Goal: Task Accomplishment & Management: Complete application form

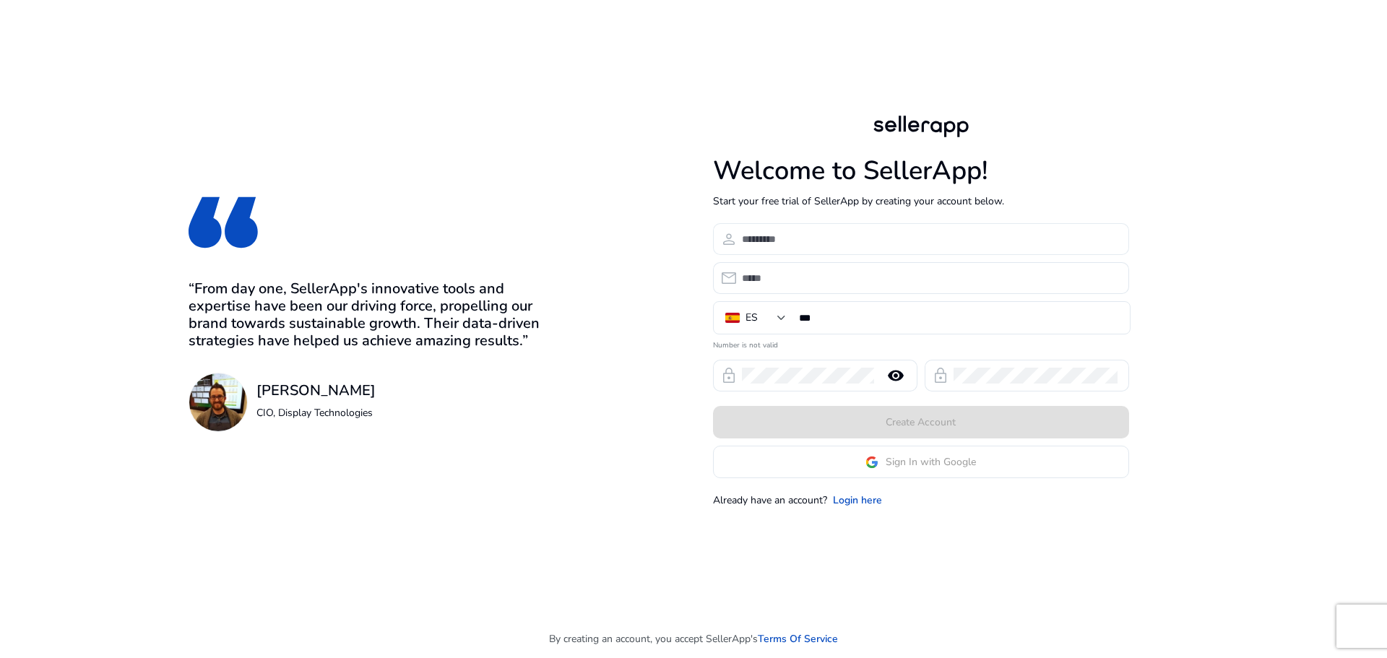
click at [839, 238] on input at bounding box center [930, 239] width 376 height 16
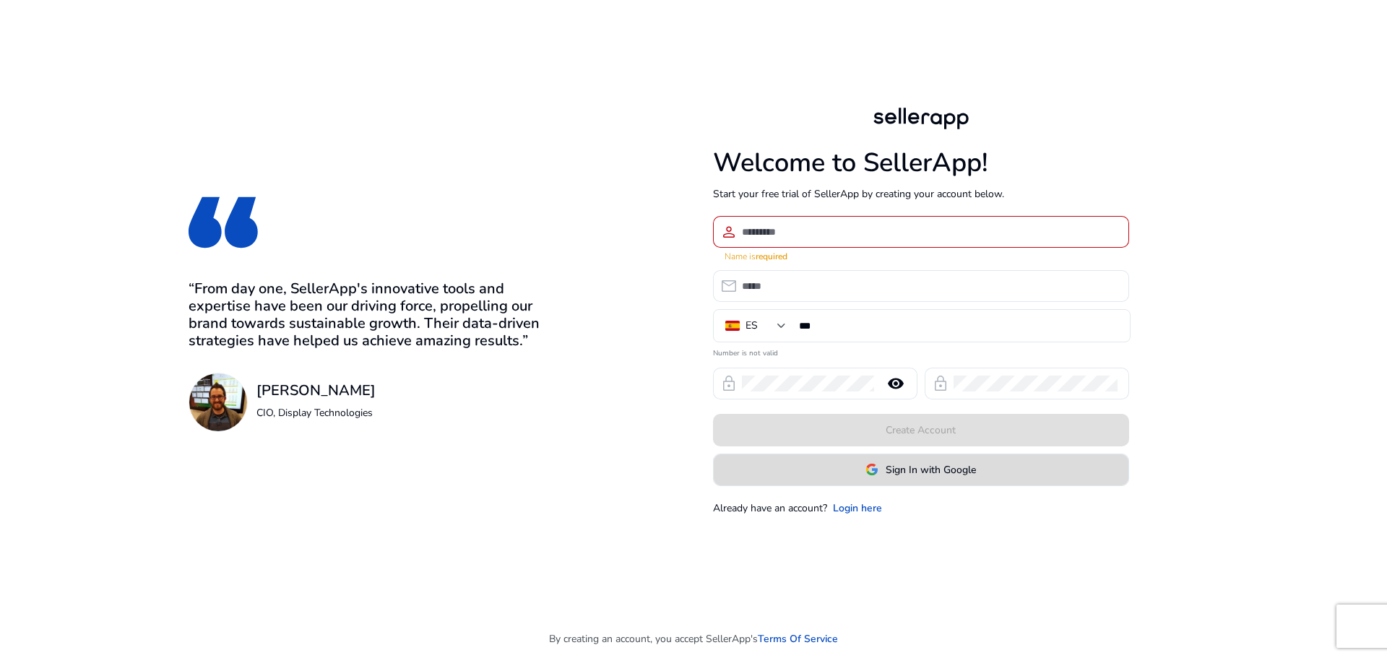
click at [922, 462] on span "Sign In with Google" at bounding box center [931, 469] width 90 height 15
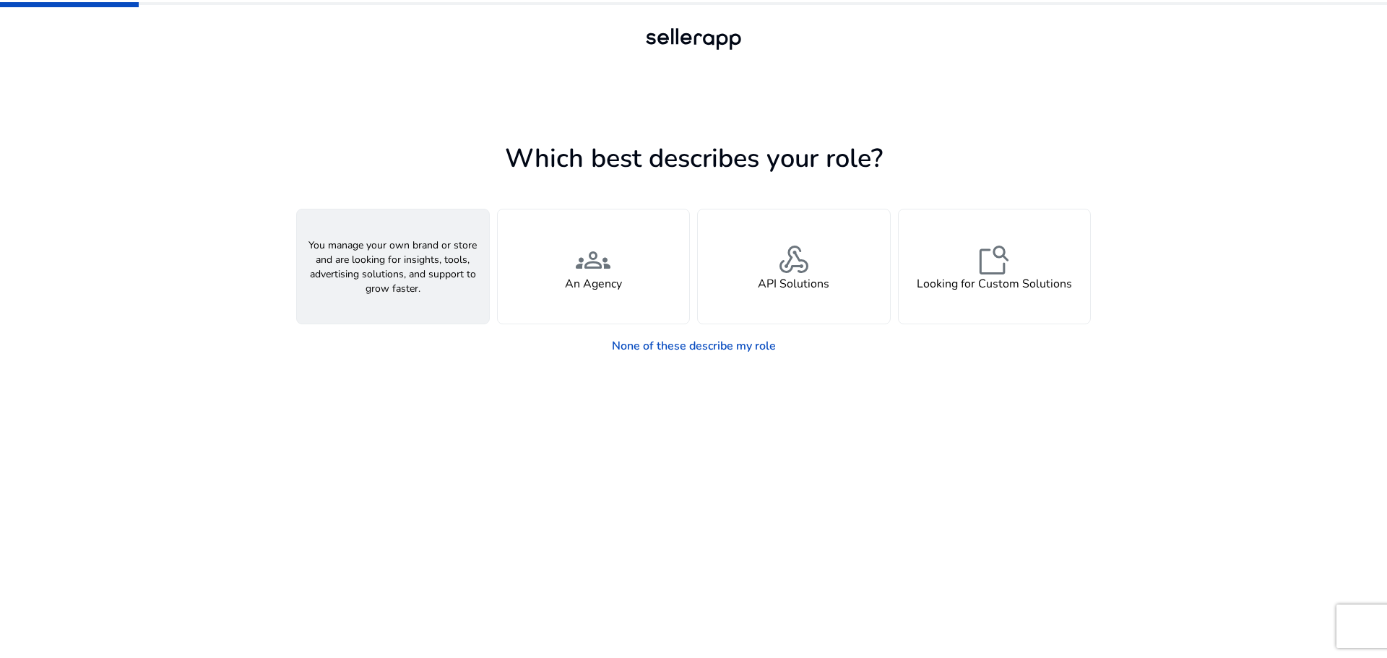
click at [418, 292] on div "person A Seller" at bounding box center [393, 266] width 192 height 114
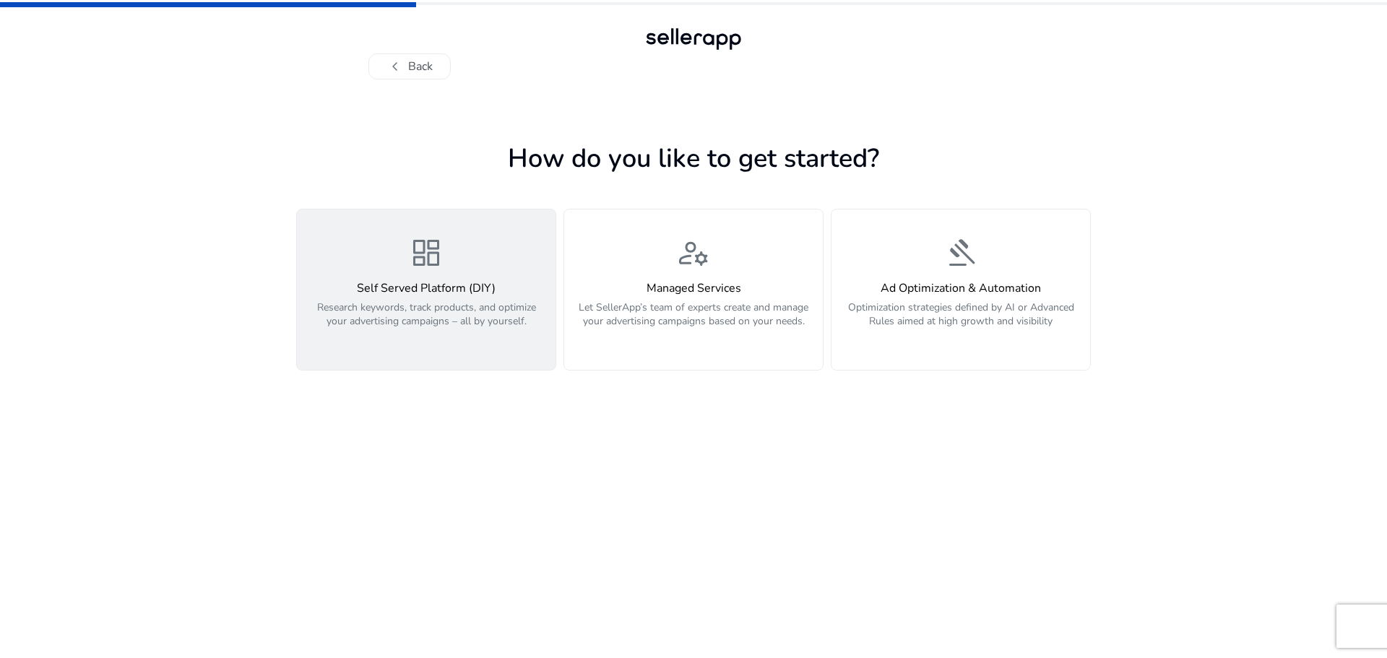
click at [464, 299] on div "Self Served Platform (DIY) Research keywords, track products, and optimize your…" at bounding box center [426, 313] width 241 height 62
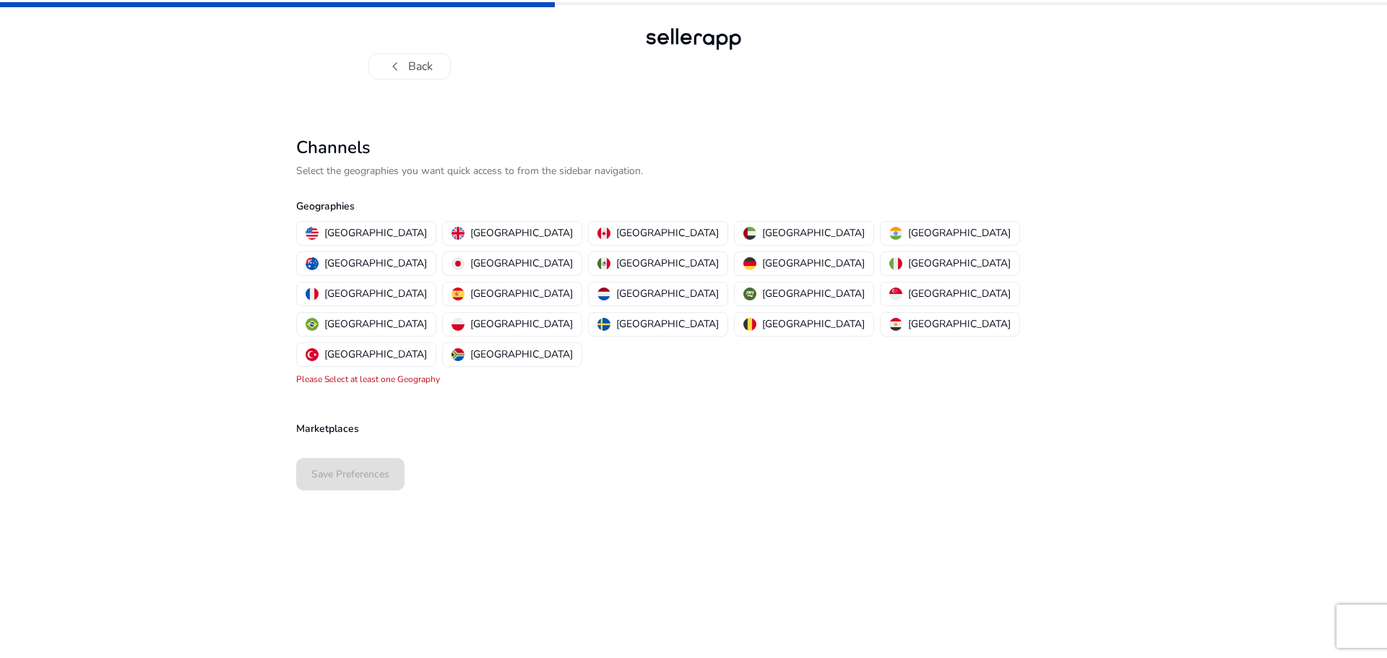
click at [361, 421] on p "Marketplaces" at bounding box center [693, 428] width 795 height 15
click at [344, 230] on p "[GEOGRAPHIC_DATA]" at bounding box center [375, 232] width 103 height 15
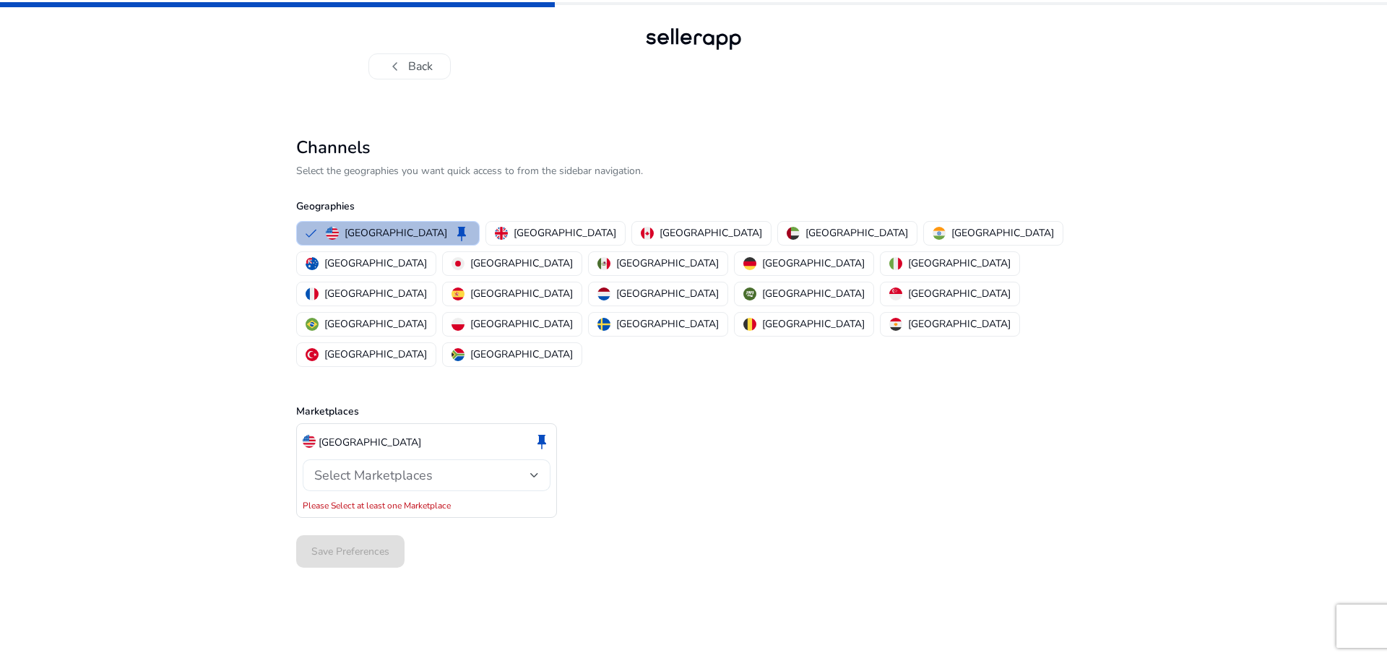
click at [527, 467] on div "Select Marketplaces" at bounding box center [422, 475] width 216 height 16
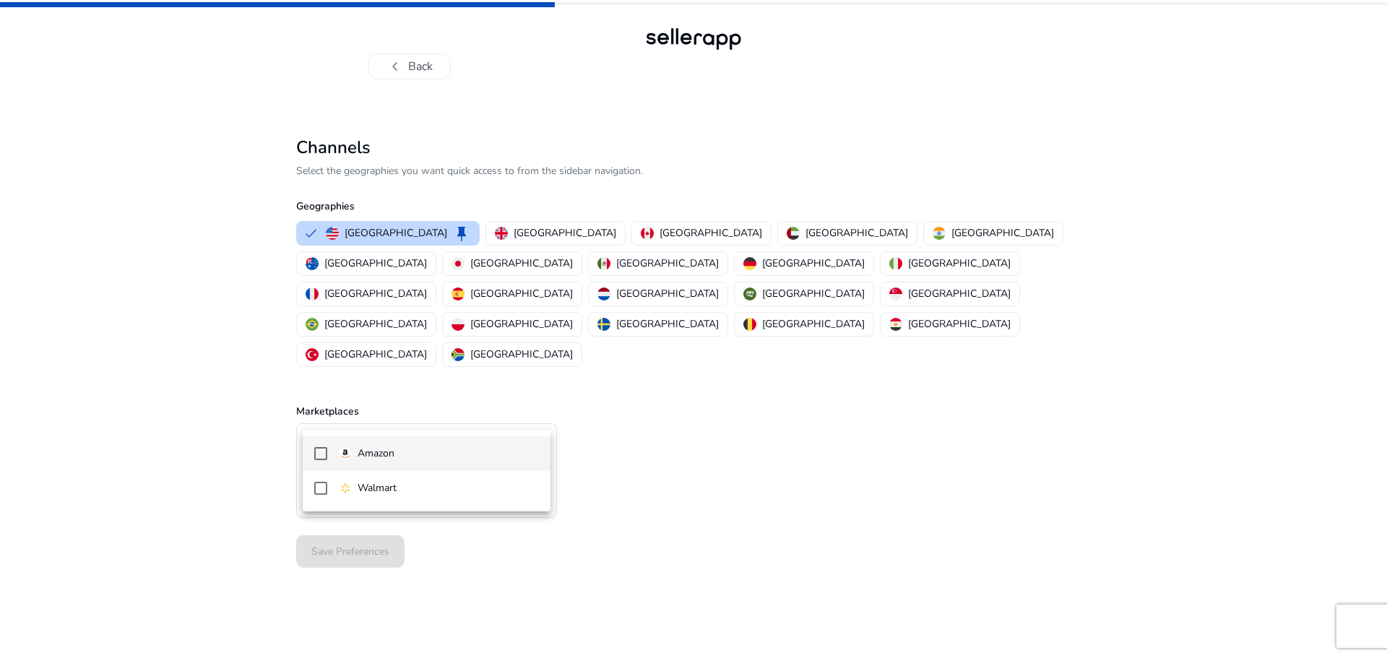
click at [465, 449] on span "Amazon" at bounding box center [439, 454] width 200 height 16
click at [406, 543] on div at bounding box center [693, 329] width 1387 height 658
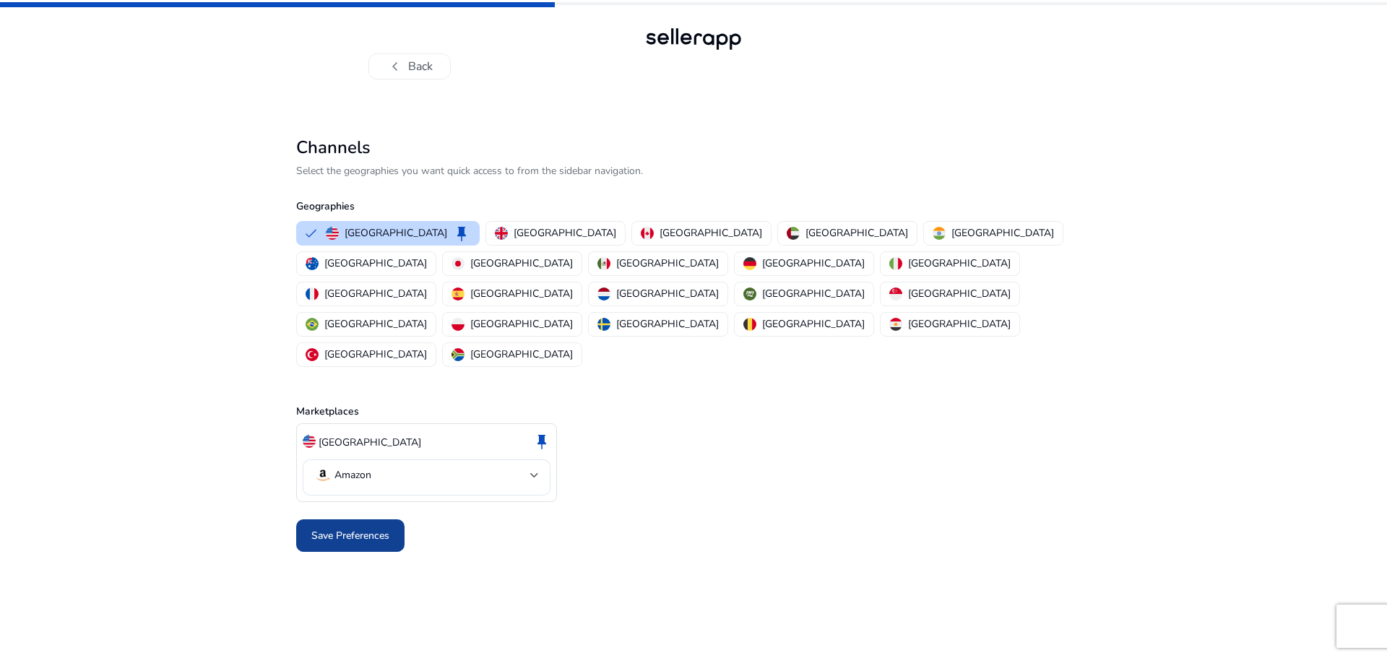
click at [340, 528] on span "Save Preferences" at bounding box center [350, 535] width 78 height 15
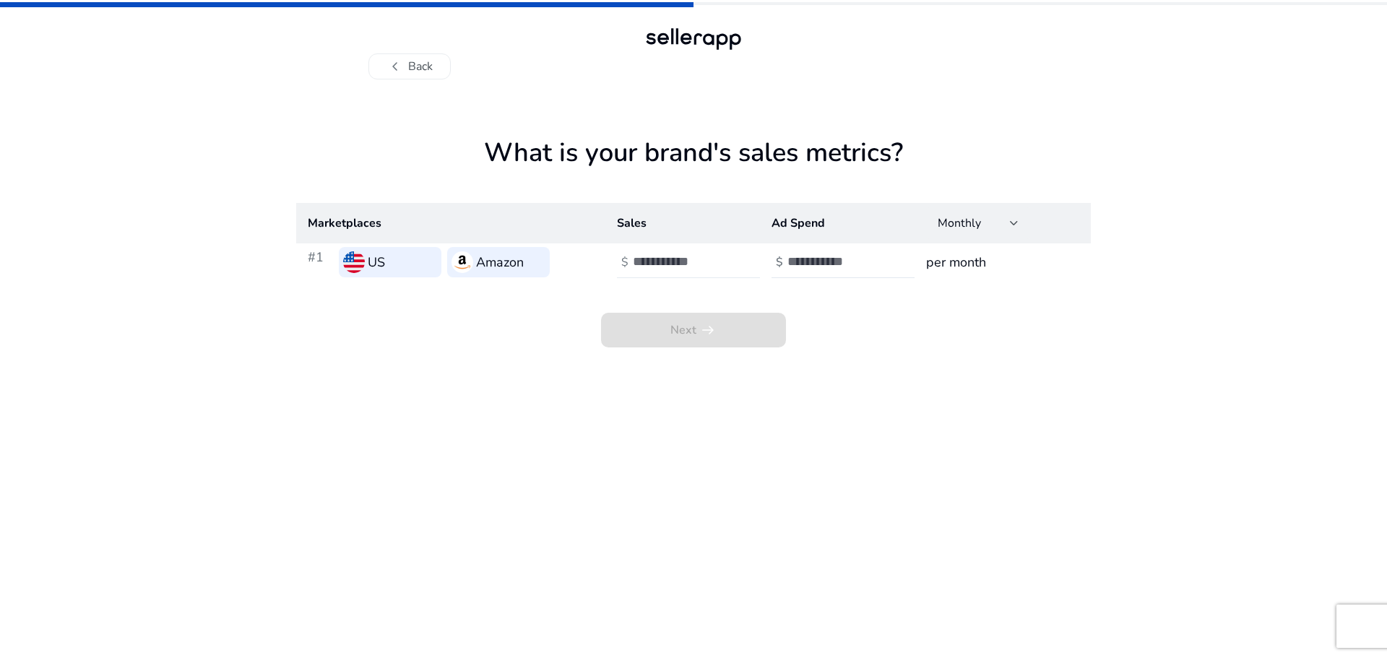
click at [715, 251] on div at bounding box center [698, 262] width 130 height 32
click at [839, 265] on input "number" at bounding box center [836, 262] width 98 height 16
click at [930, 264] on h3 "per month" at bounding box center [1002, 262] width 153 height 20
click at [656, 266] on input "number" at bounding box center [682, 262] width 98 height 16
click at [857, 267] on input "number" at bounding box center [836, 262] width 98 height 16
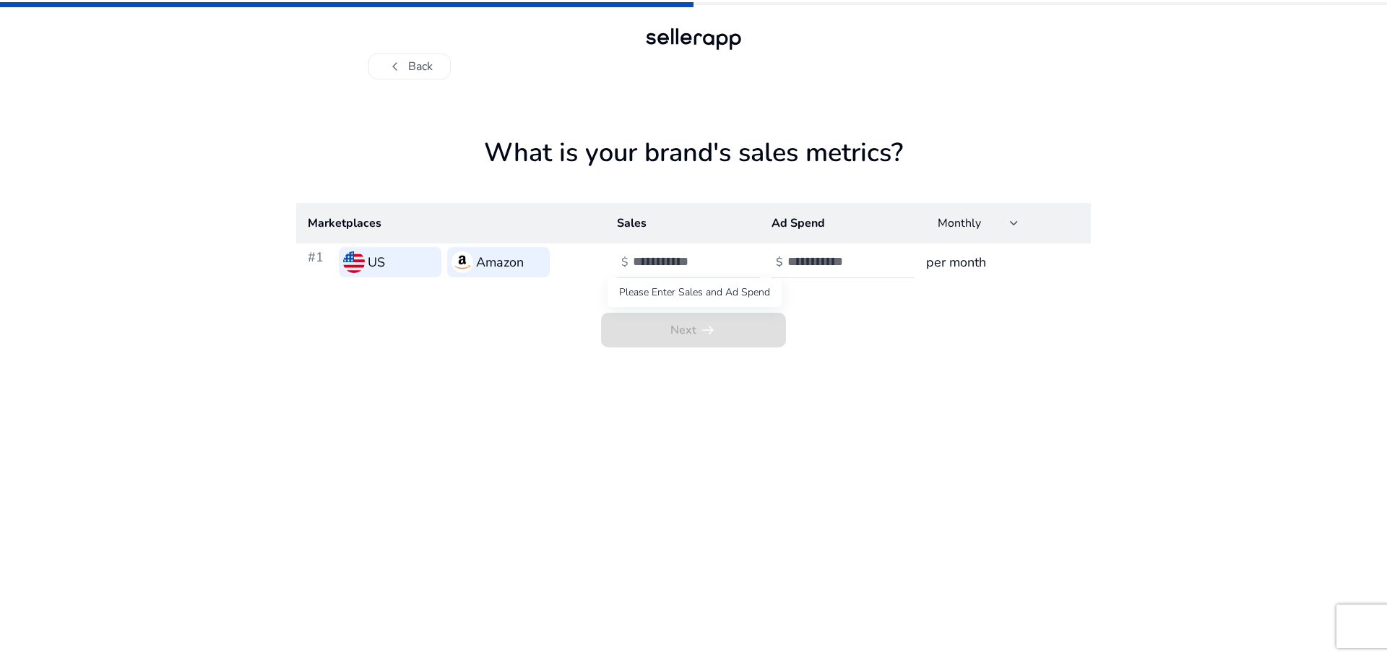
click at [684, 333] on span "Next arrow_right_alt" at bounding box center [693, 330] width 185 height 35
click at [370, 267] on h3 "US" at bounding box center [376, 262] width 17 height 20
click at [473, 261] on div "Amazon" at bounding box center [498, 262] width 103 height 30
click at [383, 59] on button "chevron_left Back" at bounding box center [409, 66] width 82 height 26
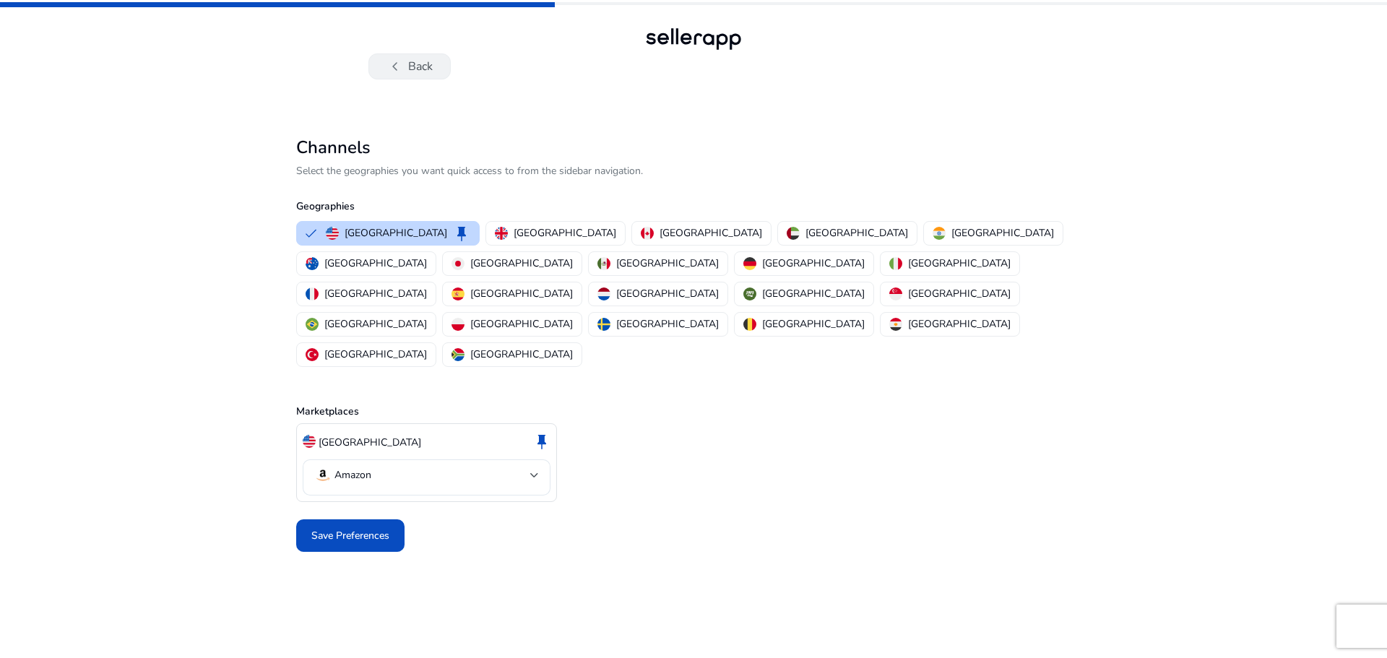
click at [406, 64] on button "chevron_left Back" at bounding box center [409, 66] width 82 height 26
